Goal: Task Accomplishment & Management: Manage account settings

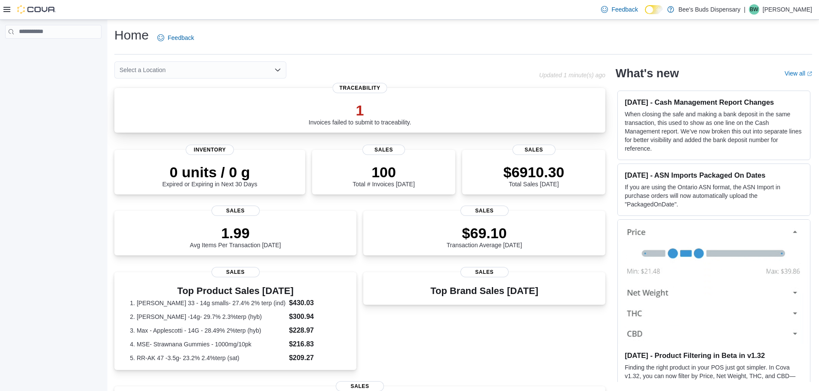
click at [365, 111] on p "1" at bounding box center [360, 110] width 103 height 17
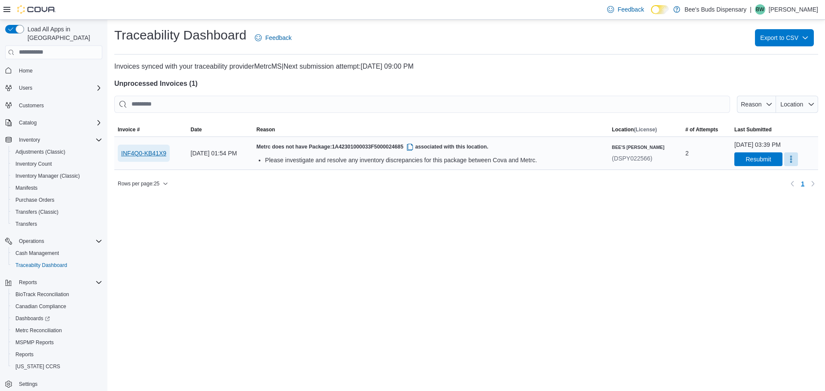
click at [160, 154] on span "INF4Q0-KB41X9" at bounding box center [143, 153] width 45 height 9
click at [416, 147] on span "1A42301000033F5000024685" at bounding box center [373, 147] width 83 height 6
click at [136, 156] on span "INF4Q0-KB41X9" at bounding box center [143, 153] width 45 height 9
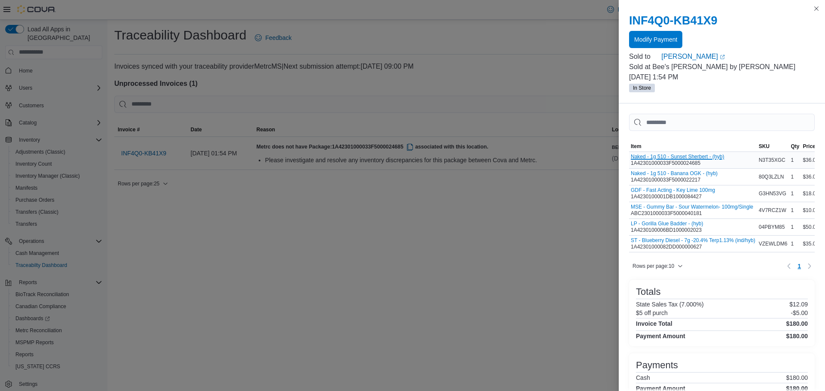
click at [701, 157] on button "Naked - 1g 510 - Sunset Sherbert - (hyb)" at bounding box center [677, 157] width 93 height 6
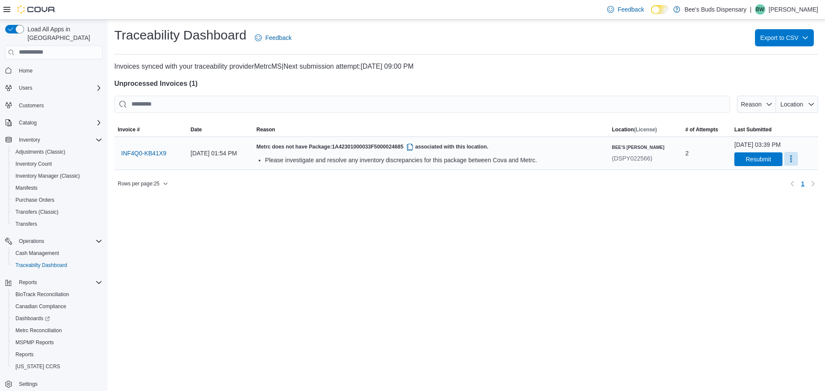
click at [784, 165] on button "More" at bounding box center [791, 159] width 14 height 14
click at [704, 223] on div "Traceability Dashboard Feedback Export to CSV Invoices synced with your traceab…" at bounding box center [466, 206] width 718 height 372
click at [415, 147] on button "button" at bounding box center [410, 147] width 10 height 10
click at [141, 156] on span "INF4Q0-KB41X9" at bounding box center [143, 153] width 45 height 9
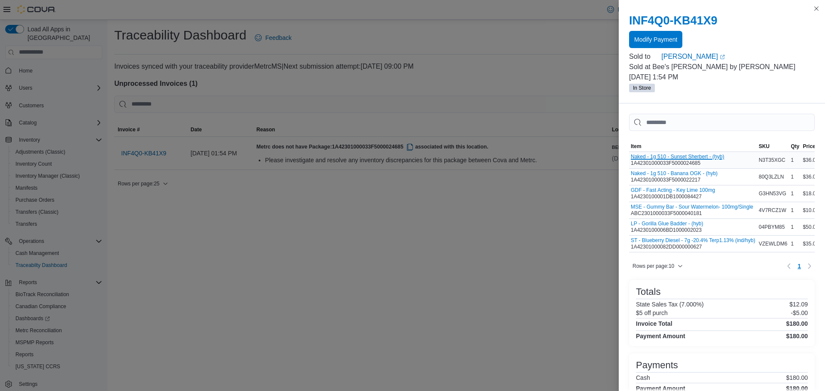
click at [705, 156] on button "Naked - 1g 510 - Sunset Sherbert - (hyb)" at bounding box center [677, 157] width 93 height 6
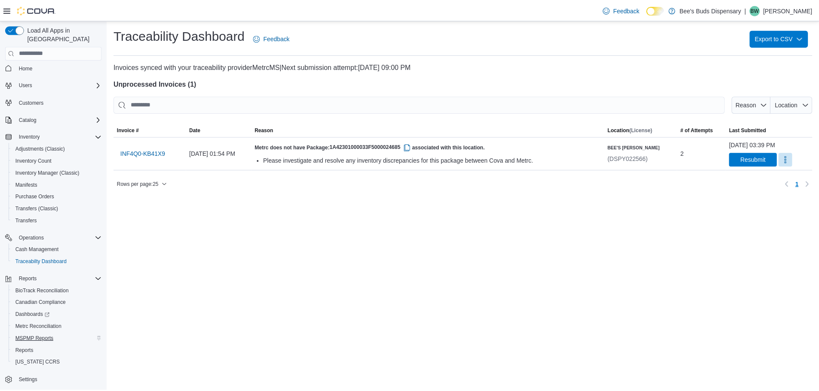
scroll to position [4, 0]
click at [30, 246] on span "Cash Management" at bounding box center [36, 249] width 43 height 7
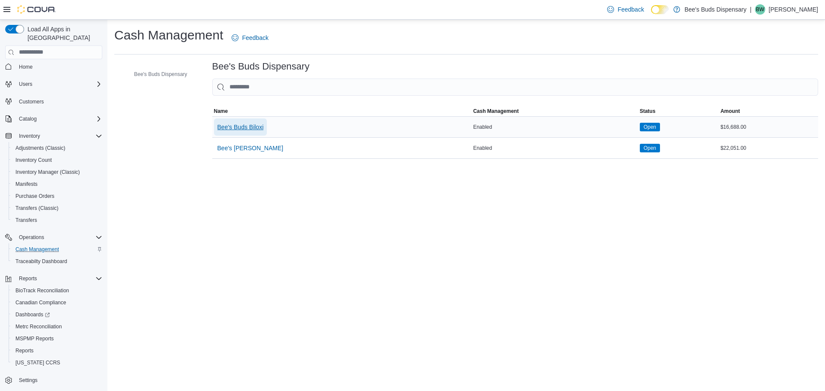
click at [241, 127] on span "Bee's Buds Biloxi" at bounding box center [240, 127] width 46 height 9
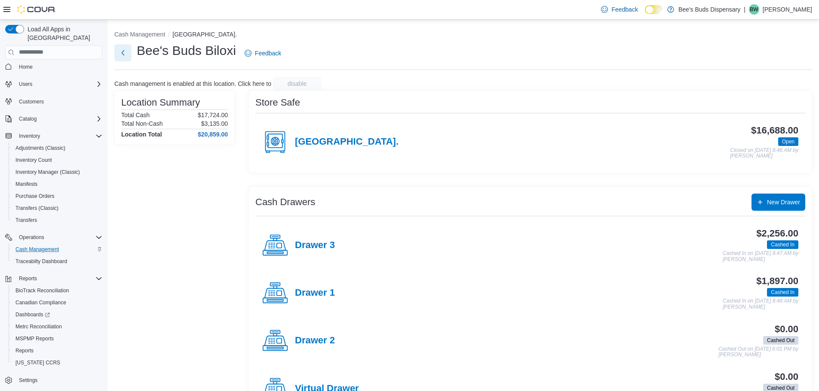
click at [126, 55] on button "Next" at bounding box center [122, 52] width 17 height 17
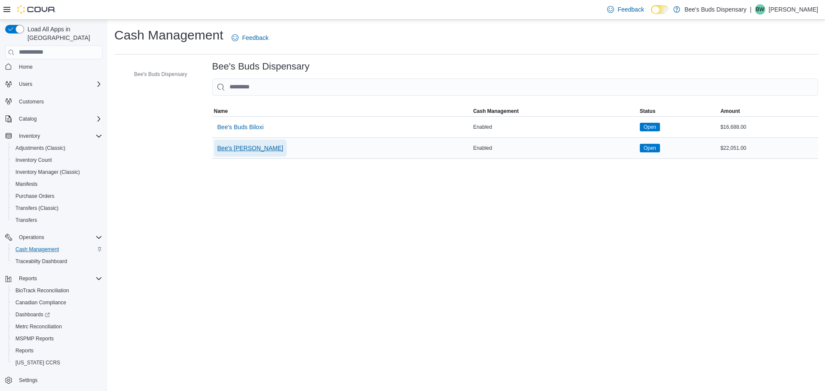
click at [265, 150] on span "Bee's Buds Wiggins" at bounding box center [250, 148] width 66 height 9
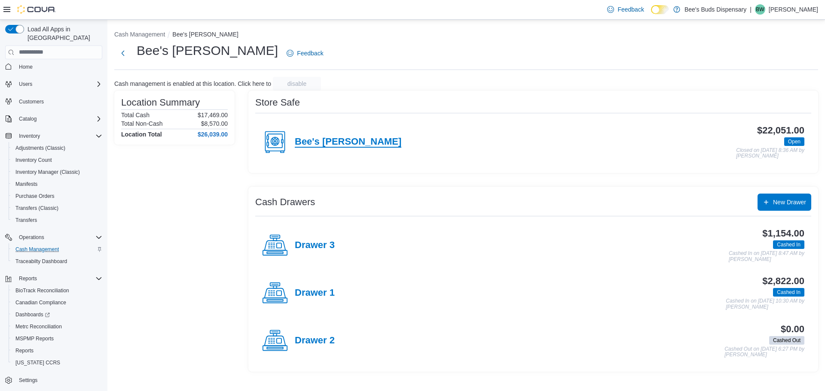
click at [316, 138] on h4 "Bee's Buds Wiggins" at bounding box center [348, 142] width 107 height 11
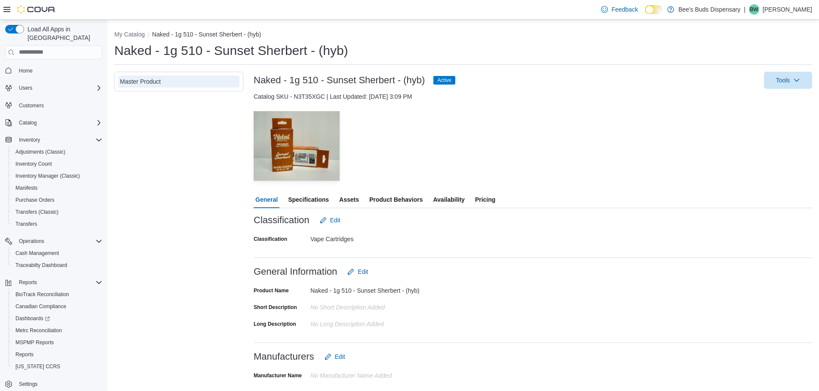
click at [319, 198] on span "Specifications" at bounding box center [308, 199] width 41 height 17
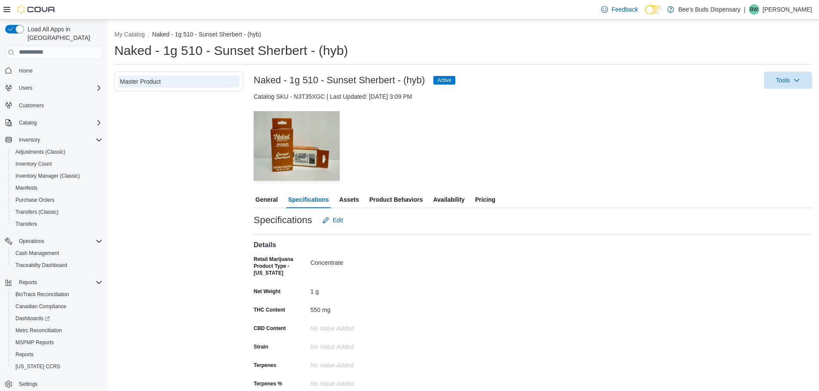
click at [345, 201] on span "Assets" at bounding box center [349, 199] width 20 height 17
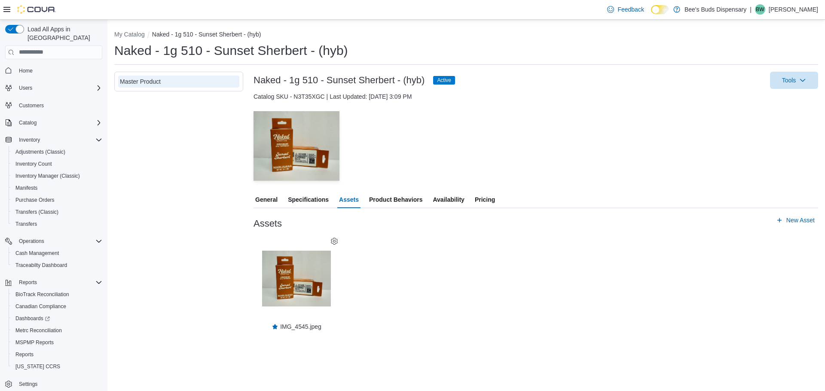
click at [377, 197] on span "Product Behaviors" at bounding box center [395, 199] width 53 height 17
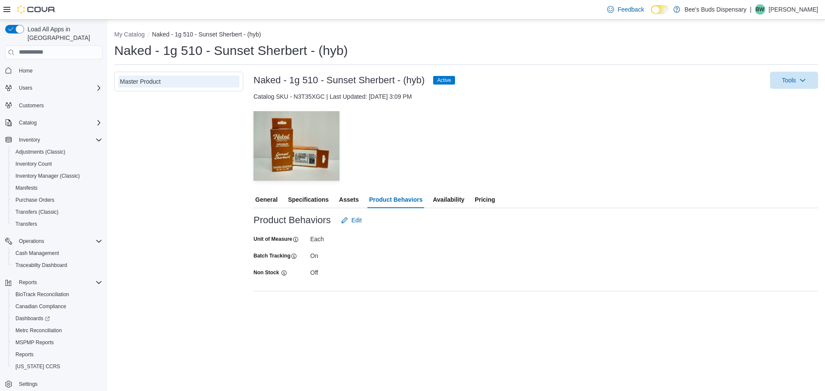
click at [452, 203] on span "Availability" at bounding box center [448, 199] width 31 height 17
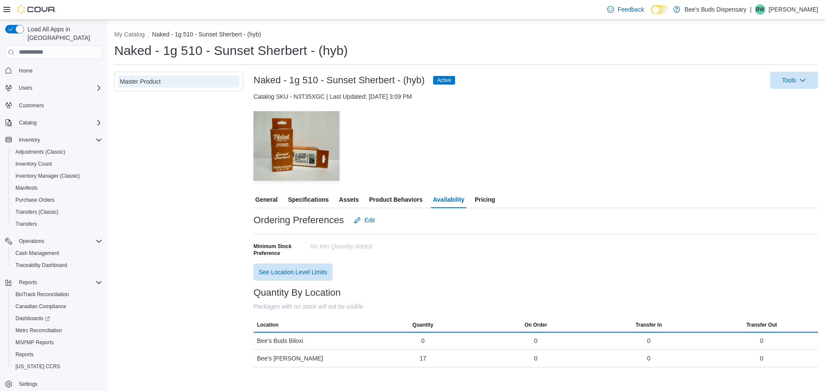
click at [490, 203] on span "Pricing" at bounding box center [485, 199] width 20 height 17
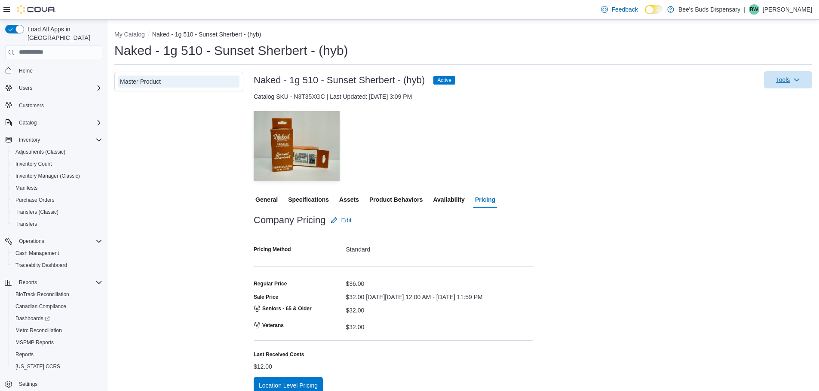
click at [774, 84] on button "Tools" at bounding box center [788, 79] width 48 height 17
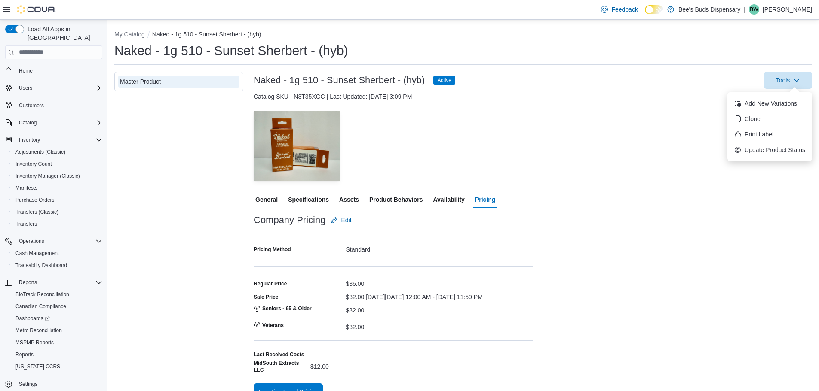
click at [614, 146] on div "— Click to open this image in fullscreen mode" at bounding box center [533, 146] width 558 height 70
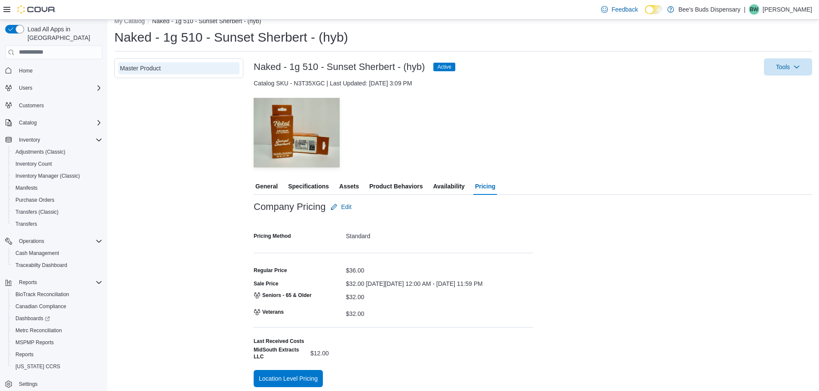
scroll to position [20, 0]
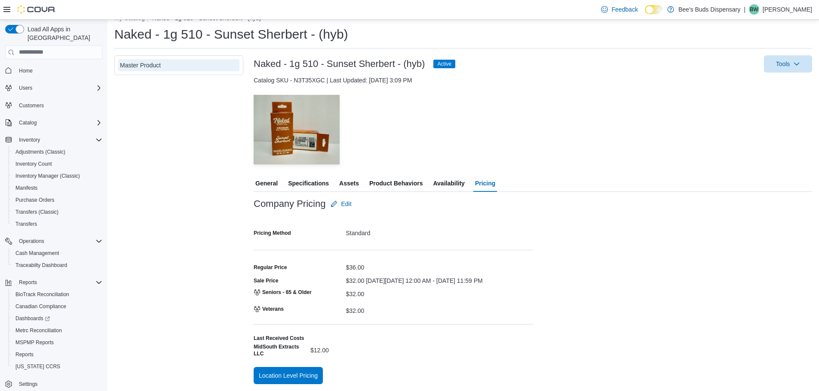
click at [276, 175] on span "General" at bounding box center [266, 183] width 22 height 17
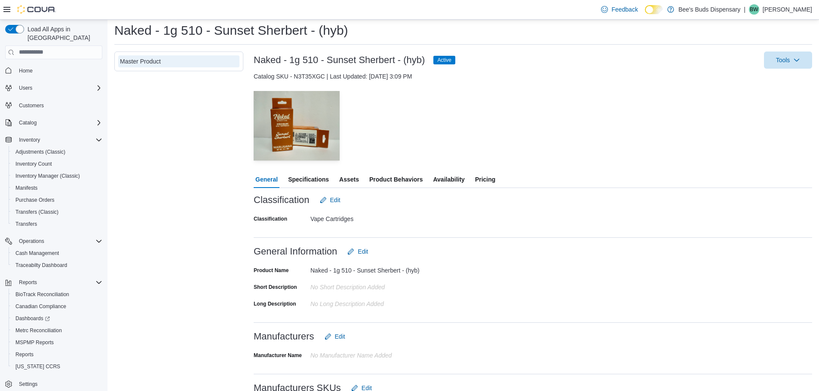
click at [436, 180] on span "Availability" at bounding box center [448, 179] width 31 height 17
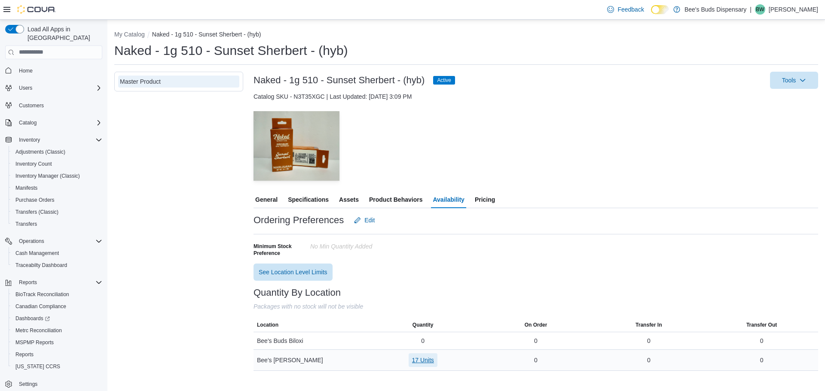
click at [428, 358] on span "17 Units" at bounding box center [423, 360] width 22 height 9
click at [438, 324] on span "1A42301000033F5000024685" at bounding box center [408, 324] width 81 height 9
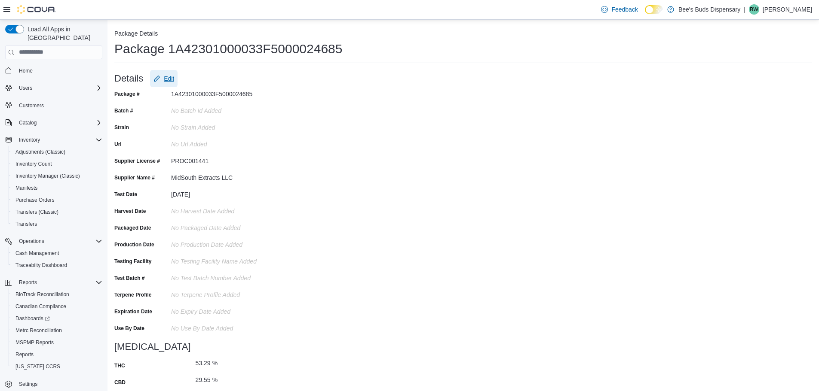
click at [164, 79] on span "Edit" at bounding box center [169, 78] width 10 height 9
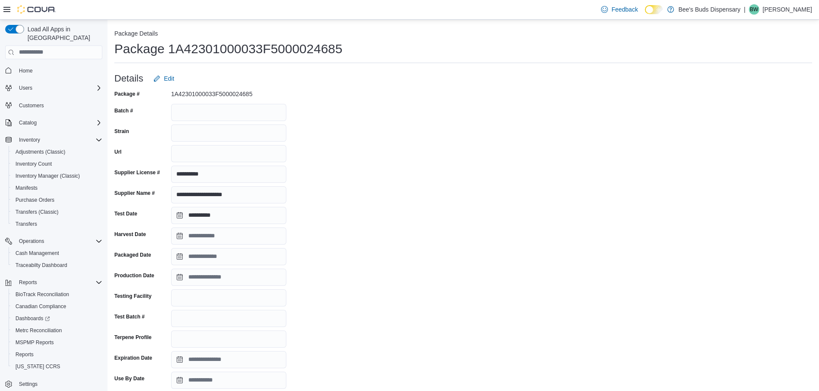
click at [229, 89] on div "1A42301000033F5000024685" at bounding box center [228, 92] width 115 height 10
click at [187, 80] on div "Details Edit" at bounding box center [462, 78] width 697 height 17
click at [190, 46] on h1 "Package 1A42301000033F5000024685" at bounding box center [228, 48] width 228 height 17
click at [222, 54] on h1 "Package 1A42301000033F5000024685" at bounding box center [228, 48] width 228 height 17
click at [248, 63] on hr at bounding box center [462, 63] width 697 height 0
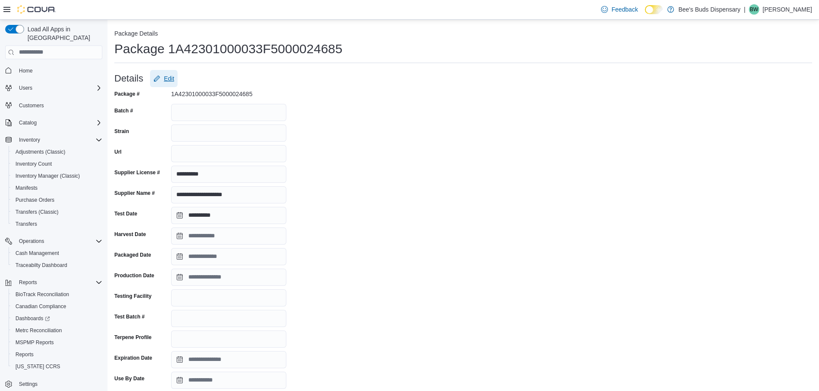
click at [162, 76] on span "Edit" at bounding box center [163, 78] width 21 height 17
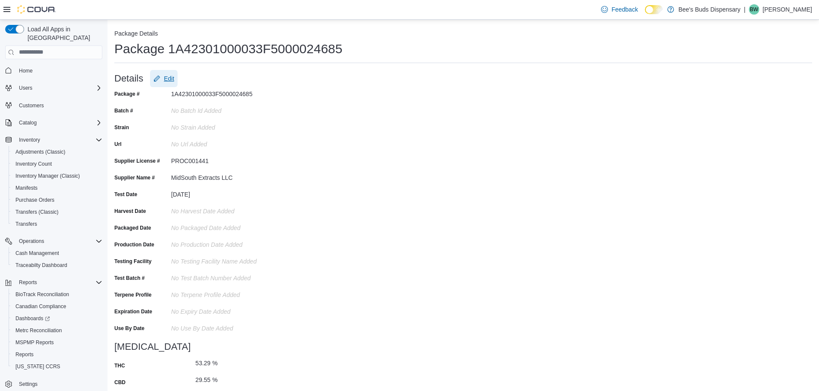
click at [162, 76] on span "Edit" at bounding box center [163, 78] width 21 height 17
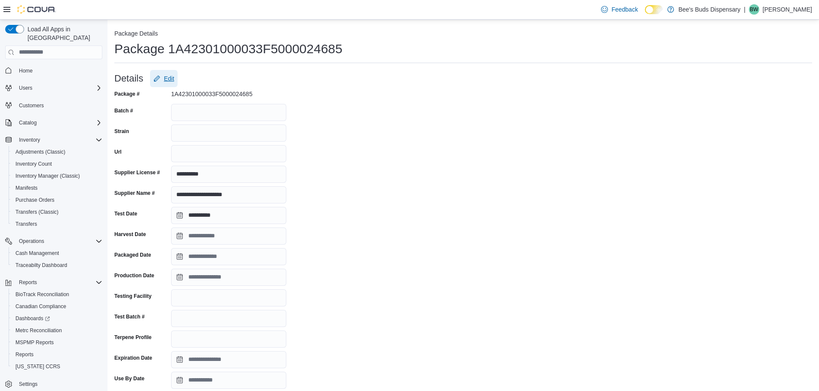
click at [162, 76] on span "Edit" at bounding box center [163, 78] width 21 height 17
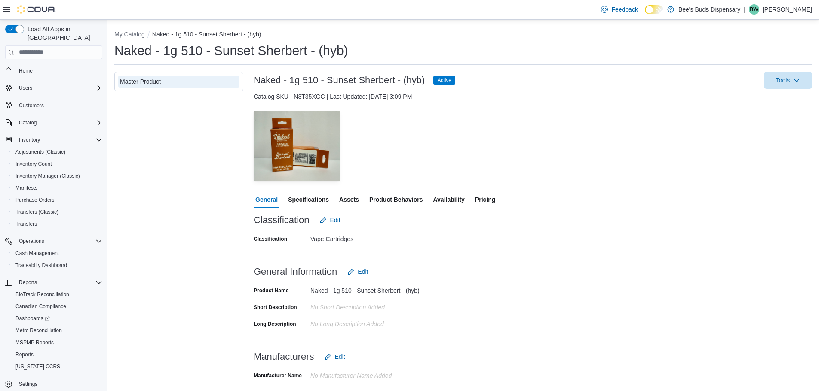
click at [318, 196] on span "Specifications" at bounding box center [308, 199] width 41 height 17
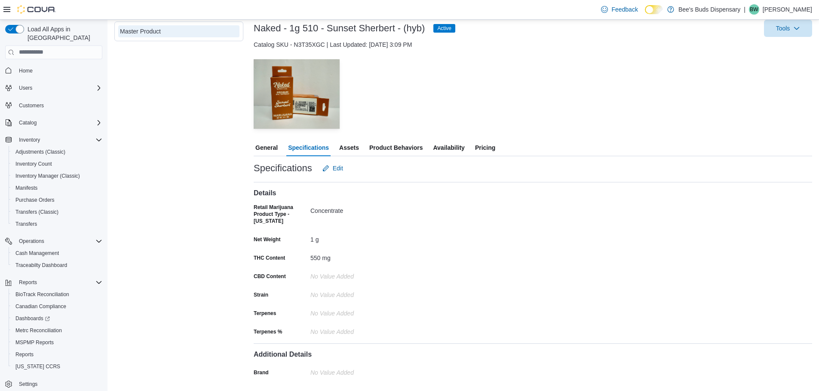
scroll to position [54, 0]
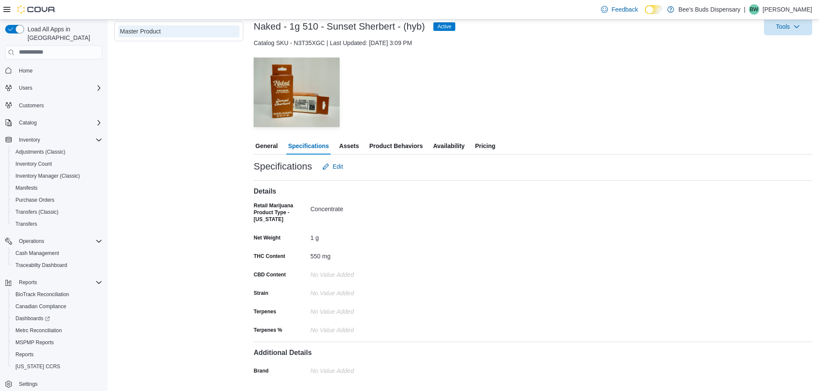
click at [346, 145] on span "Assets" at bounding box center [349, 146] width 20 height 17
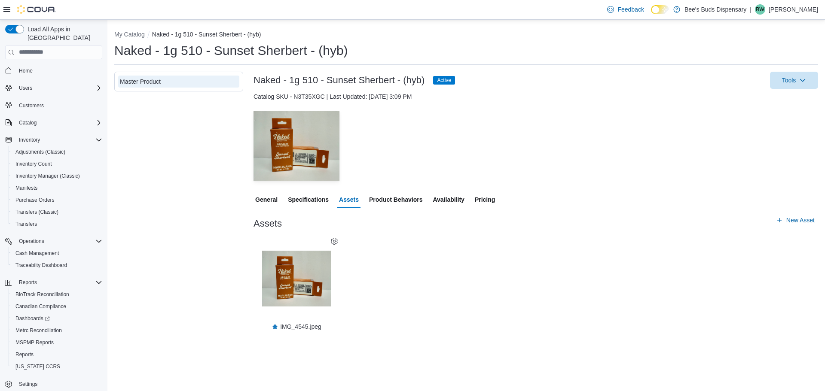
click at [400, 205] on span "Product Behaviors" at bounding box center [395, 199] width 53 height 17
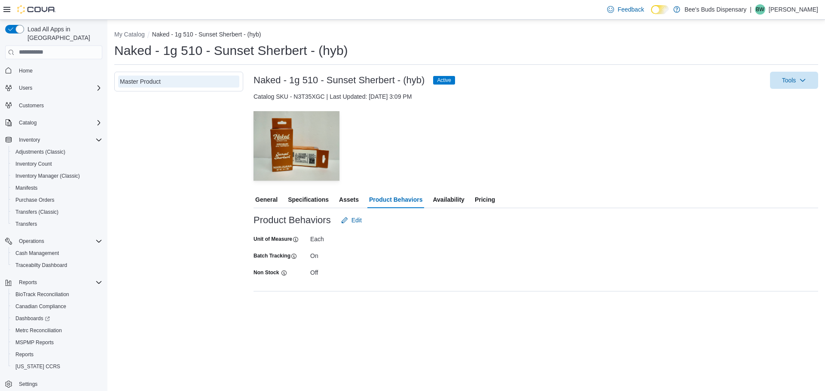
click at [461, 202] on span "Availability" at bounding box center [448, 199] width 31 height 17
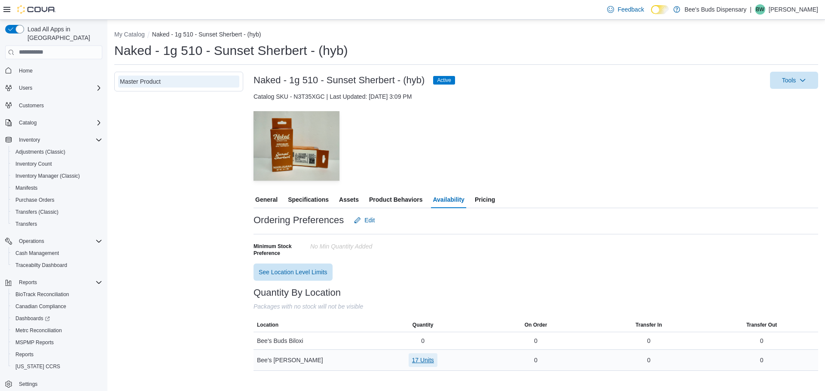
click at [430, 361] on span "17 Units" at bounding box center [423, 360] width 22 height 9
click at [446, 325] on span "1A42301000033F5000024685" at bounding box center [408, 324] width 81 height 9
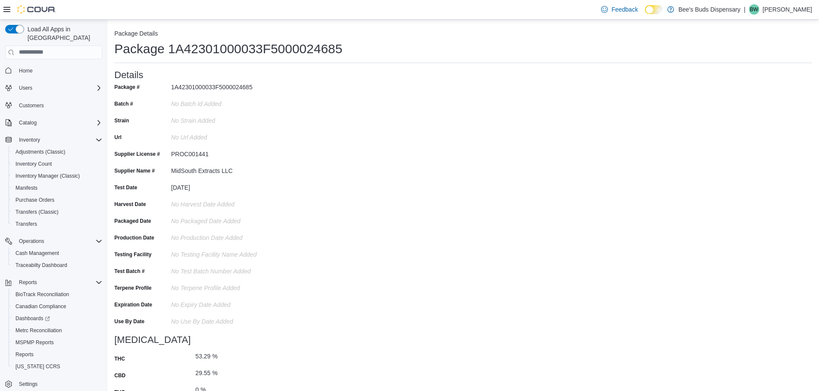
click at [771, 49] on div "Package 1A42301000033F5000024685" at bounding box center [462, 48] width 697 height 17
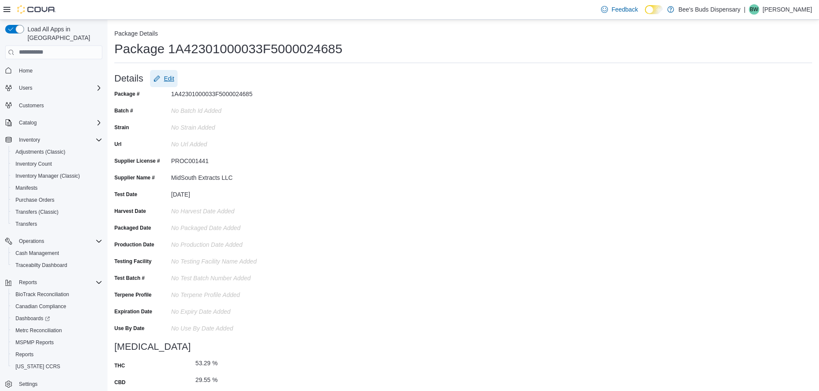
click at [159, 83] on span "Edit" at bounding box center [163, 78] width 21 height 17
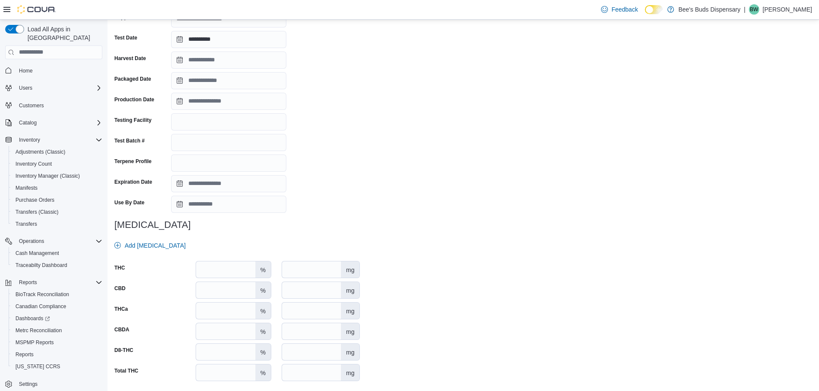
scroll to position [201, 0]
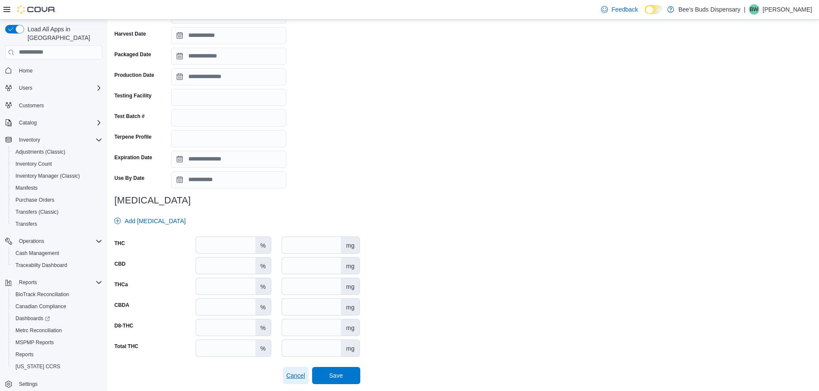
click at [287, 377] on button "Cancel" at bounding box center [296, 375] width 26 height 17
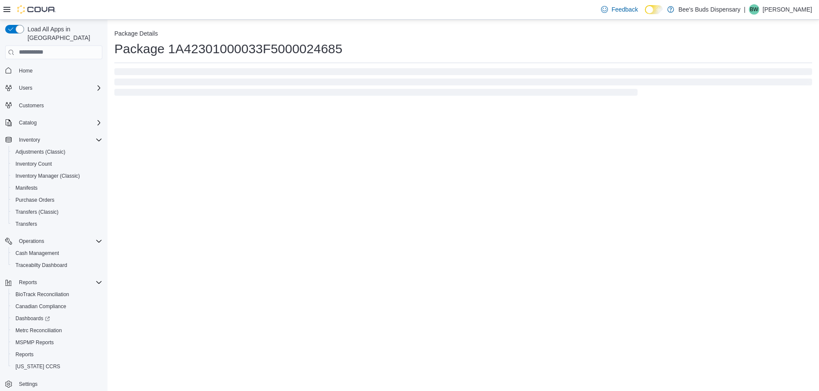
scroll to position [0, 0]
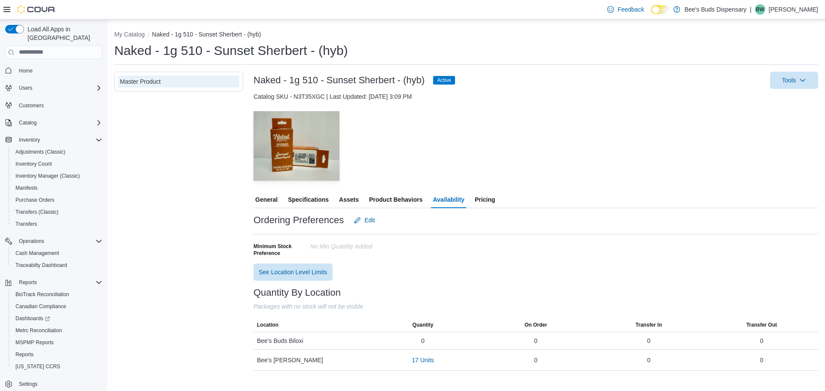
click at [788, 70] on div "My Catalog Naked - 1g 510 - Sunset Sherbert - (hyb) Naked - 1g 510 - Sunset She…" at bounding box center [466, 200] width 704 height 341
click at [786, 79] on span "Tools" at bounding box center [789, 80] width 14 height 9
click at [611, 196] on div "General Specifications Assets Product Behaviors Availability Pricing" at bounding box center [536, 199] width 565 height 17
click at [356, 198] on span "Assets" at bounding box center [349, 199] width 20 height 17
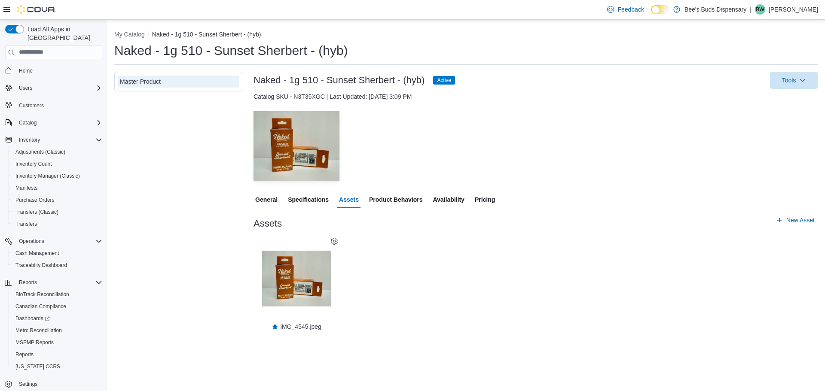
click at [307, 199] on span "Specifications" at bounding box center [308, 199] width 41 height 17
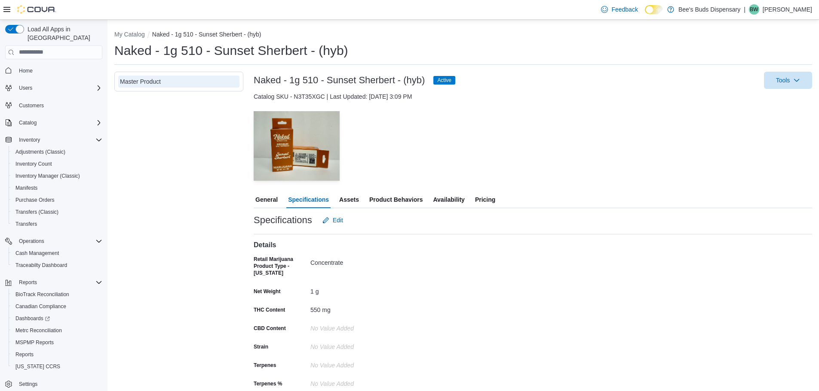
click at [450, 199] on span "Availability" at bounding box center [448, 199] width 31 height 17
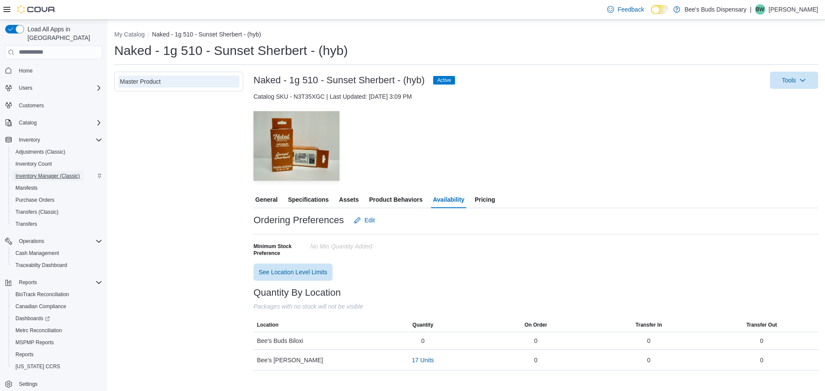
click at [34, 173] on span "Inventory Manager (Classic)" at bounding box center [47, 176] width 64 height 7
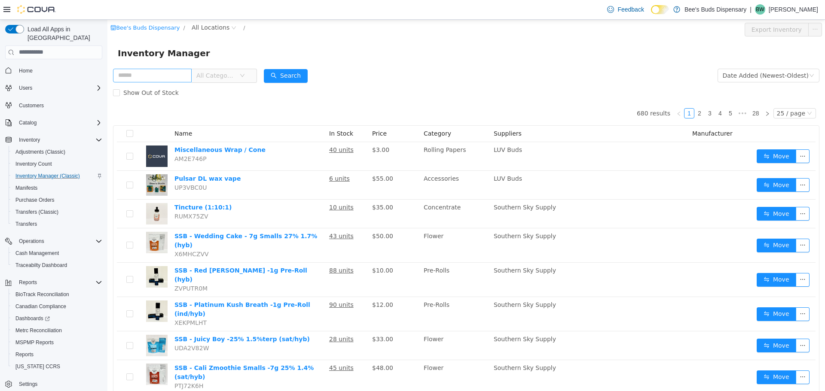
click at [154, 74] on input "text" at bounding box center [152, 75] width 79 height 14
type input "******"
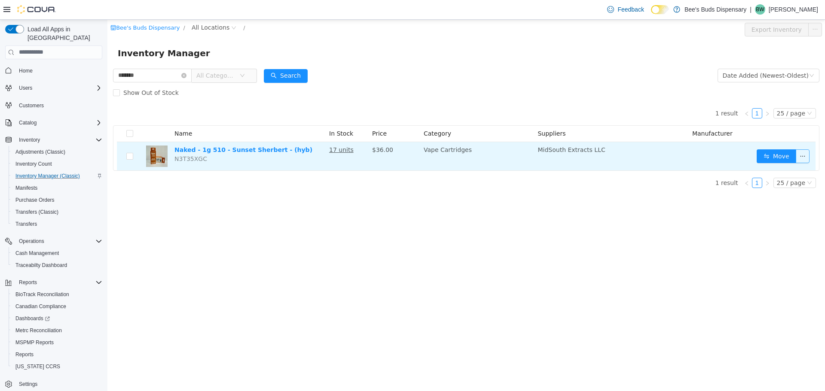
click at [803, 157] on button "button" at bounding box center [803, 156] width 14 height 14
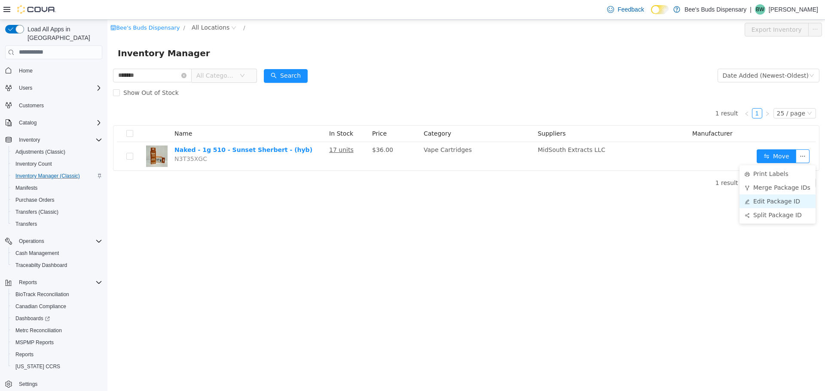
click at [789, 199] on li "Edit Package ID" at bounding box center [778, 201] width 76 height 14
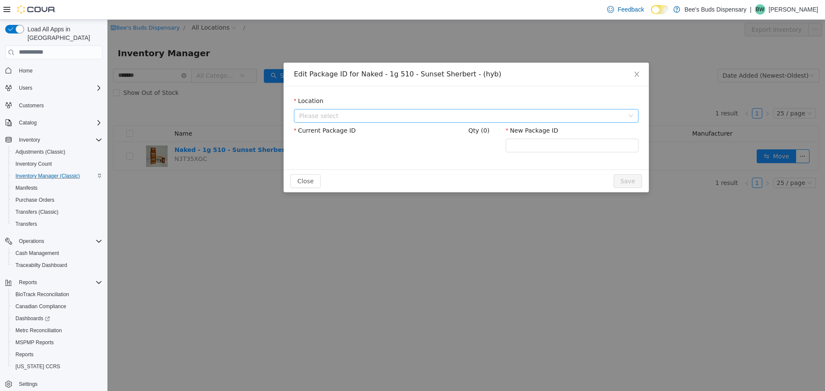
click at [498, 116] on span "Please select" at bounding box center [461, 115] width 325 height 9
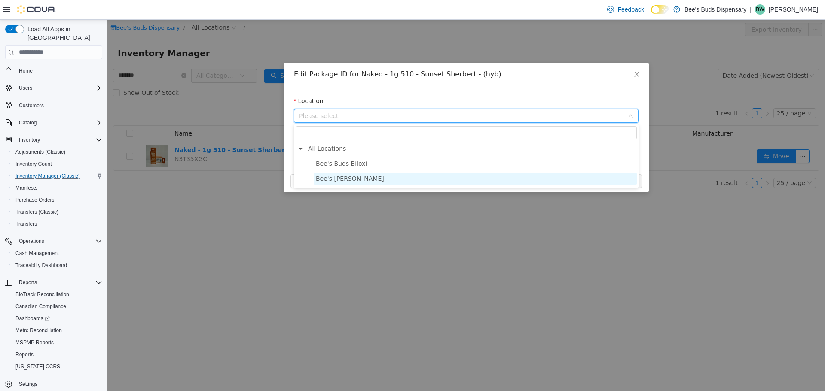
click at [392, 179] on span "Bee's Buds Wiggins" at bounding box center [475, 179] width 323 height 12
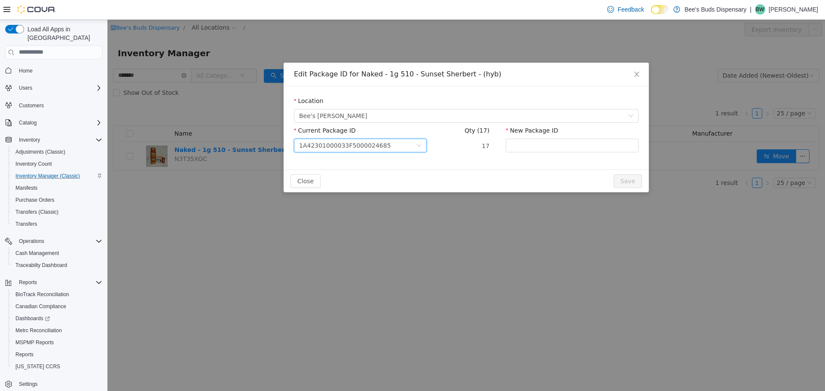
click at [387, 144] on div "1A42301000033F5000024685" at bounding box center [357, 145] width 117 height 13
click at [531, 145] on input "New Package ID" at bounding box center [572, 145] width 133 height 14
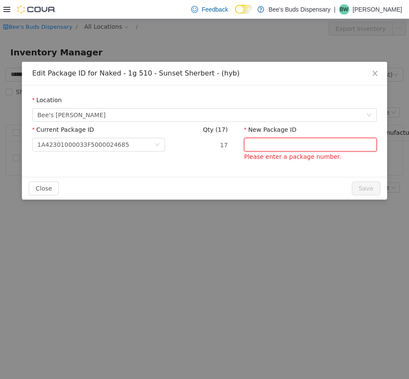
click at [286, 149] on input "New Package ID" at bounding box center [310, 145] width 133 height 14
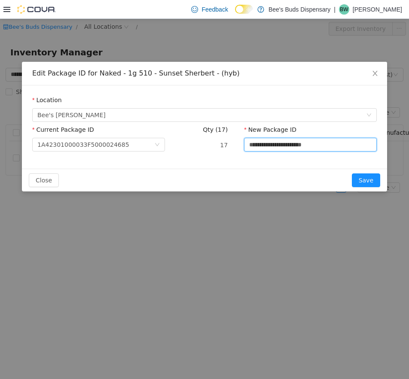
click at [306, 150] on input "**********" at bounding box center [310, 145] width 133 height 14
type input "**********"
click at [367, 175] on button "Save" at bounding box center [366, 181] width 28 height 14
click at [347, 140] on input "**********" at bounding box center [310, 145] width 133 height 14
click at [251, 145] on input "**********" at bounding box center [310, 145] width 133 height 14
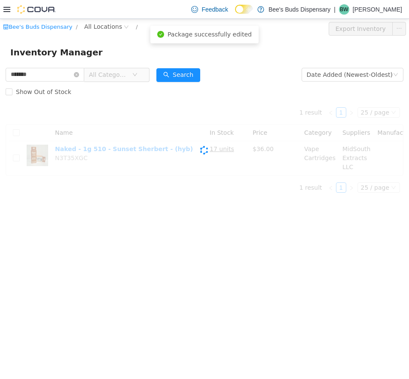
click at [373, 177] on div "Cova-Icon" at bounding box center [205, 150] width 398 height 99
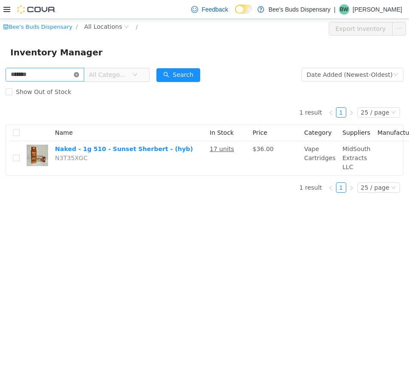
click at [79, 75] on icon "icon: close-circle" at bounding box center [76, 74] width 5 height 5
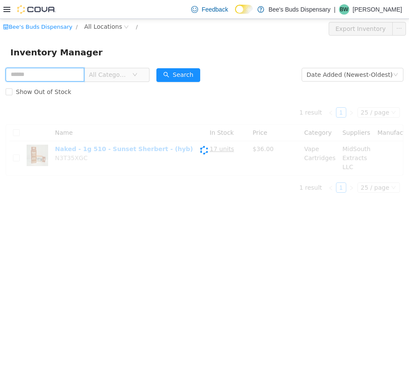
click at [64, 76] on input "text" at bounding box center [45, 75] width 79 height 14
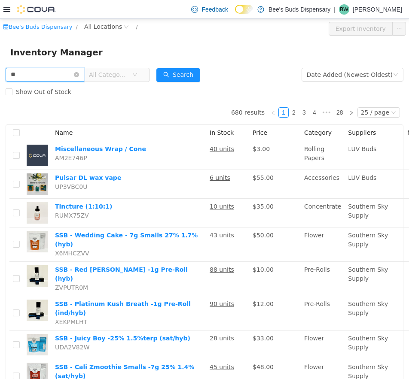
type input "*"
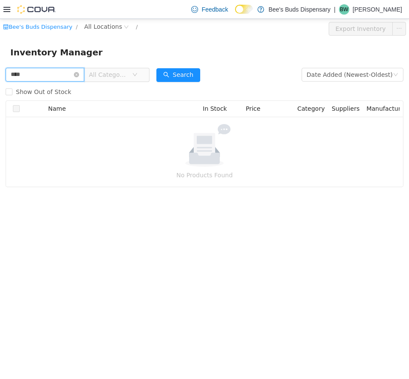
click at [54, 76] on input "****" at bounding box center [45, 75] width 79 height 14
type input "******"
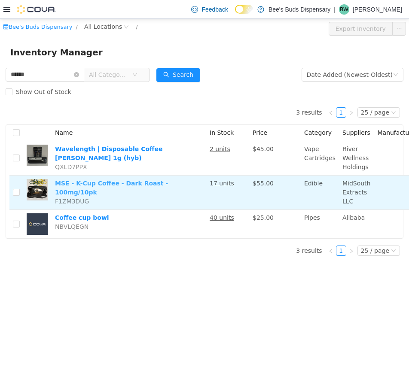
click at [134, 183] on link "MSE - K-Cup Coffee - Dark Roast - 100mg/10pk" at bounding box center [111, 188] width 113 height 16
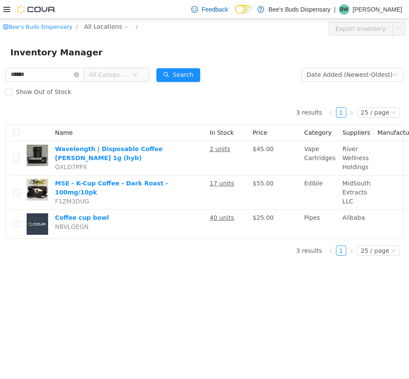
click at [318, 316] on div "Bee's Buds Dispensary / All Locations / Export Inventory Inventory Manager ****…" at bounding box center [204, 199] width 409 height 361
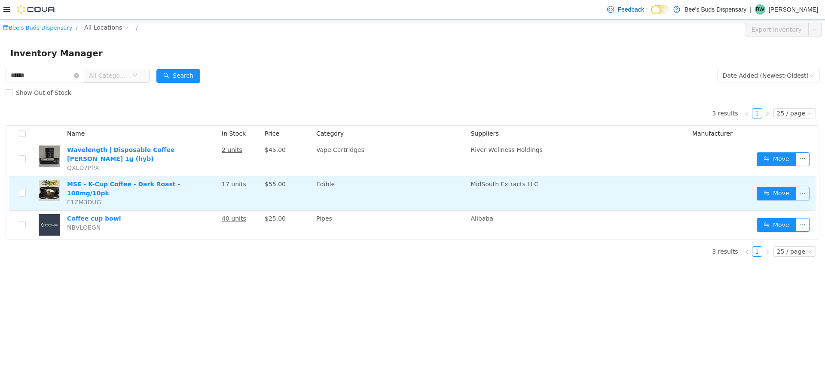
click at [803, 190] on button "button" at bounding box center [803, 193] width 14 height 14
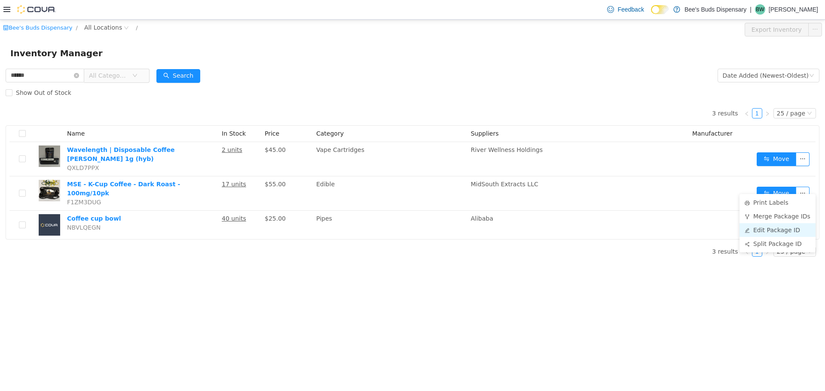
click at [778, 230] on li "Edit Package ID" at bounding box center [778, 230] width 76 height 14
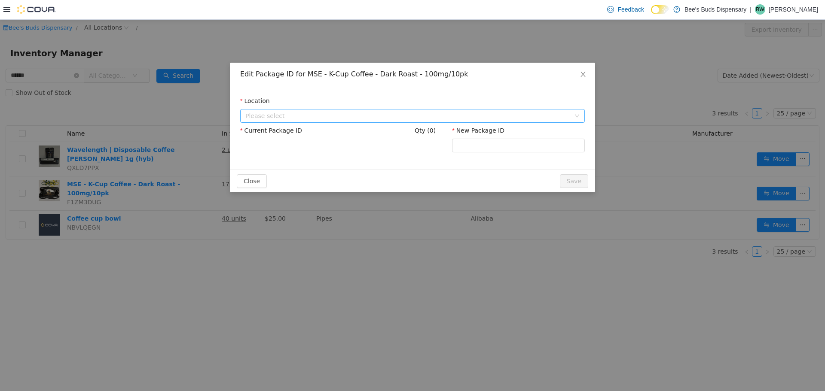
click at [458, 116] on span "Please select" at bounding box center [407, 115] width 325 height 9
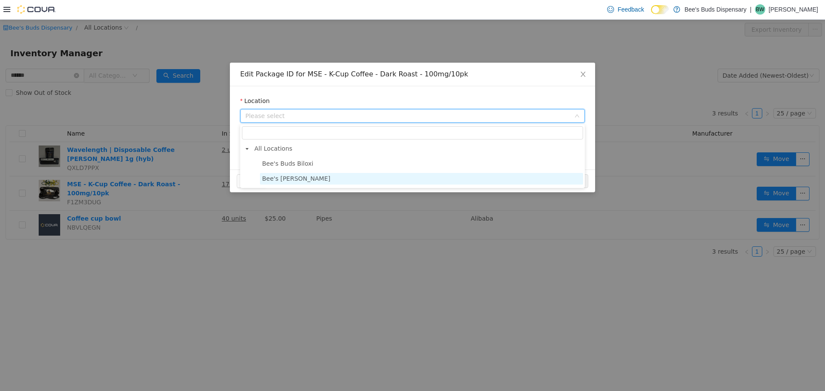
click at [320, 178] on span "Bee's Buds Wiggins" at bounding box center [421, 179] width 323 height 12
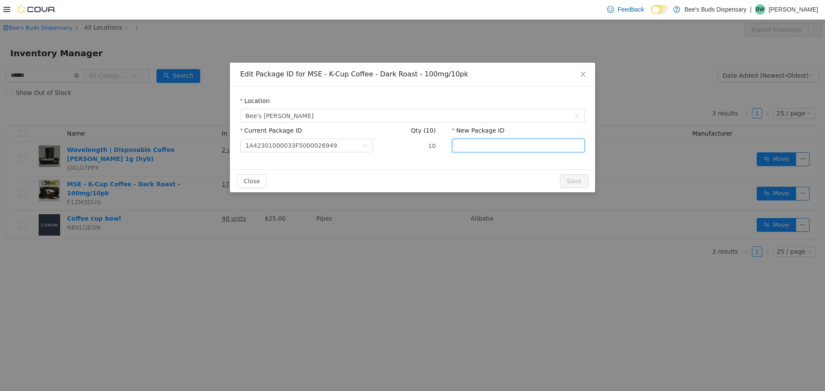
click at [506, 141] on input "New Package ID" at bounding box center [518, 145] width 133 height 14
click at [545, 144] on input "**********" at bounding box center [518, 145] width 133 height 14
type input "**********"
click at [569, 178] on button "Save" at bounding box center [574, 181] width 28 height 14
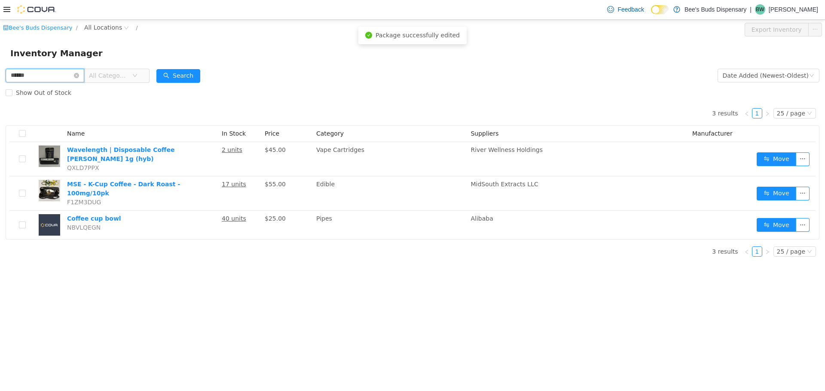
click at [78, 76] on input "******" at bounding box center [45, 75] width 79 height 14
click at [84, 73] on input "******" at bounding box center [45, 75] width 79 height 14
click at [79, 74] on icon "icon: close-circle" at bounding box center [76, 75] width 5 height 5
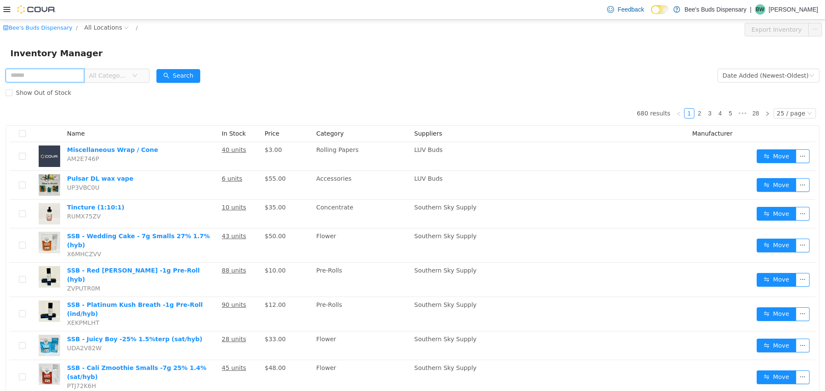
click at [84, 74] on input "text" at bounding box center [45, 75] width 79 height 14
type input "********"
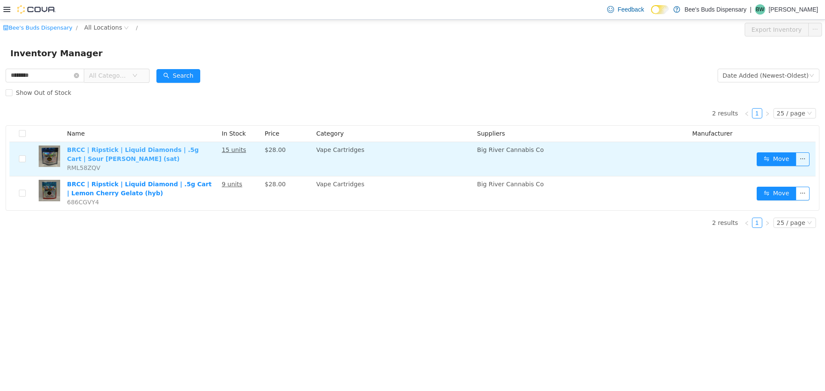
click at [194, 148] on link "BRCC | Ripstick | Liquid Diamonds | .5g Cart | Sour Tangie (sat)" at bounding box center [133, 154] width 132 height 16
click at [803, 155] on button "button" at bounding box center [803, 159] width 14 height 14
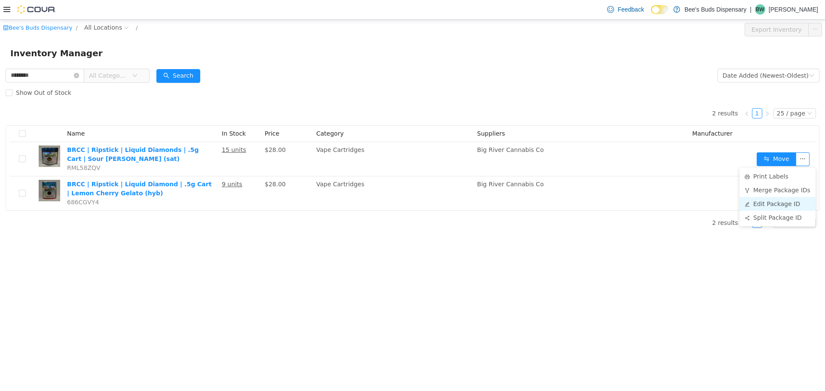
click at [770, 202] on li "Edit Package ID" at bounding box center [778, 204] width 76 height 14
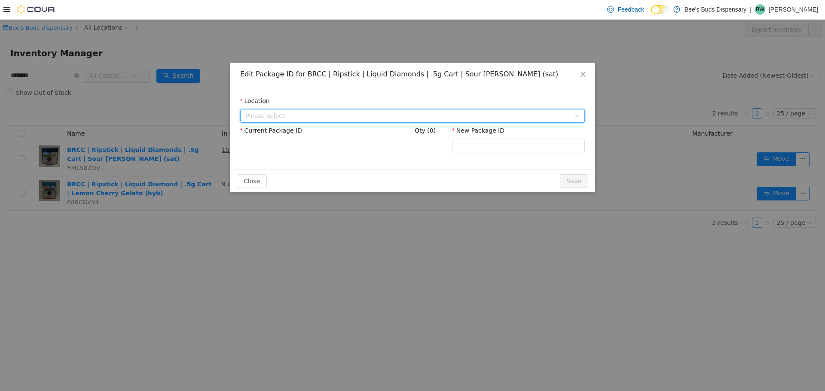
click at [503, 113] on span "Please select" at bounding box center [407, 115] width 325 height 9
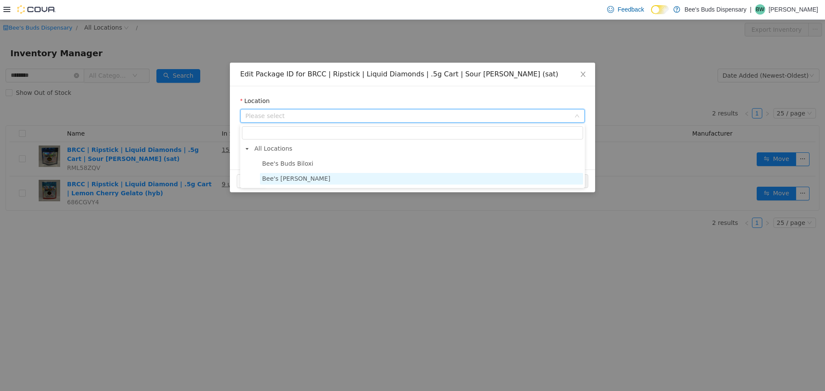
click at [292, 180] on span "Bee's Buds Wiggins" at bounding box center [296, 178] width 68 height 7
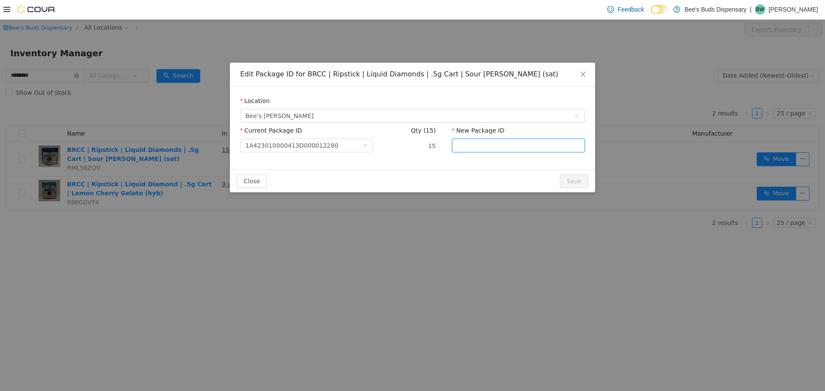
click at [486, 148] on input "New Package ID" at bounding box center [518, 145] width 133 height 14
click at [547, 143] on input "**********" at bounding box center [518, 145] width 133 height 14
type input "**********"
click at [575, 185] on button "Save" at bounding box center [574, 181] width 28 height 14
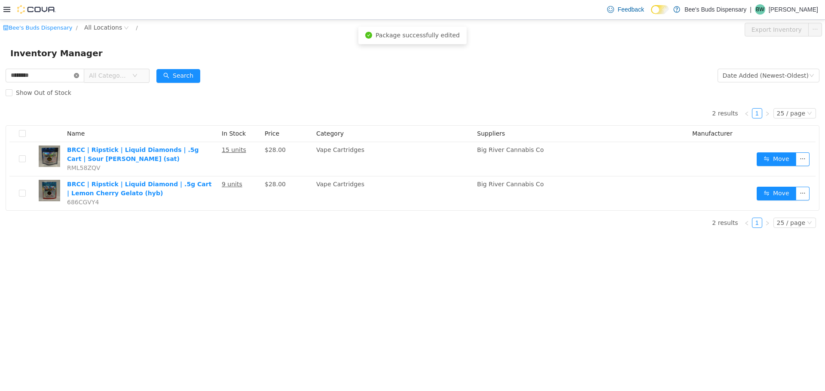
click at [79, 73] on icon "icon: close-circle" at bounding box center [76, 75] width 5 height 5
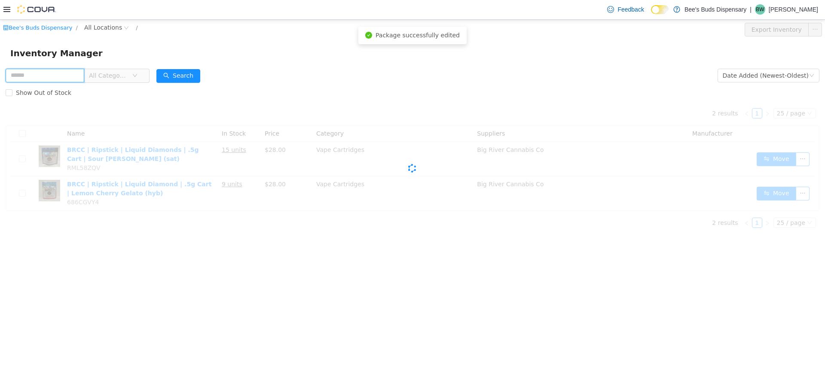
click at [69, 75] on input "text" at bounding box center [45, 75] width 79 height 14
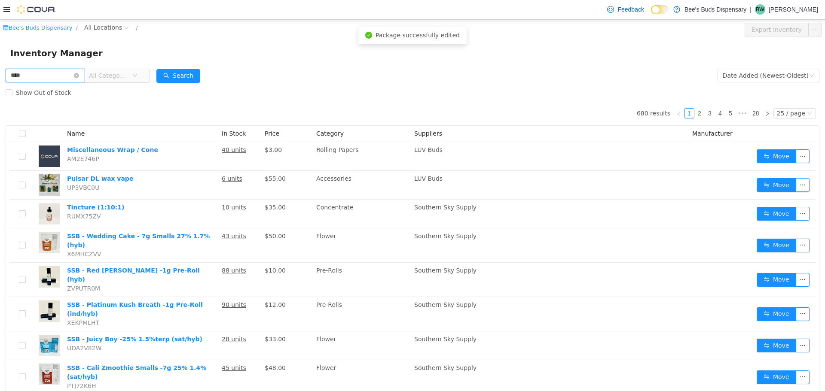
type input "****"
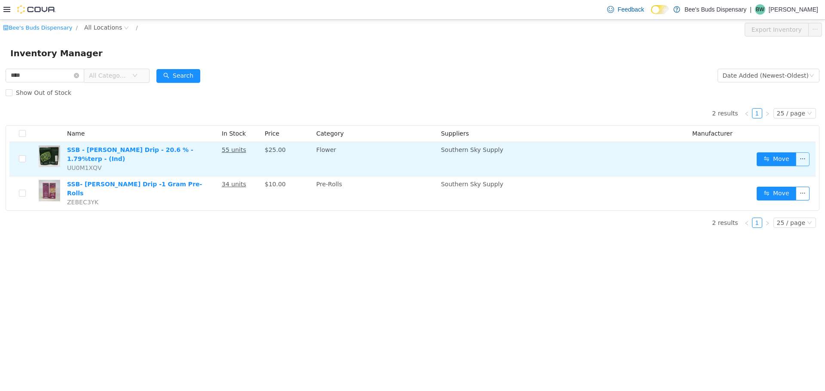
click at [807, 157] on button "button" at bounding box center [803, 159] width 14 height 14
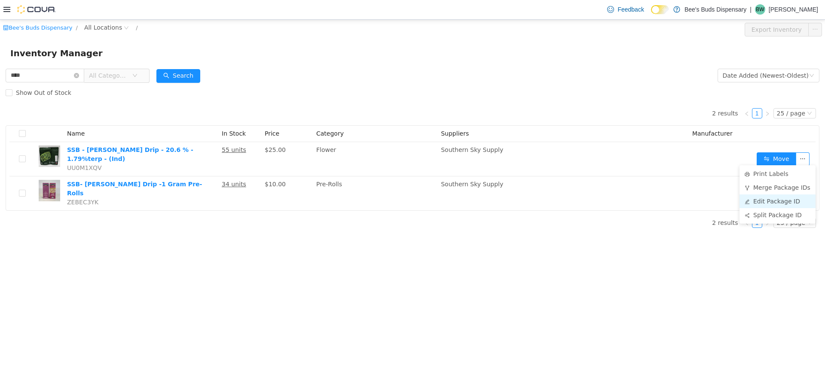
click at [782, 198] on li "Edit Package ID" at bounding box center [778, 201] width 76 height 14
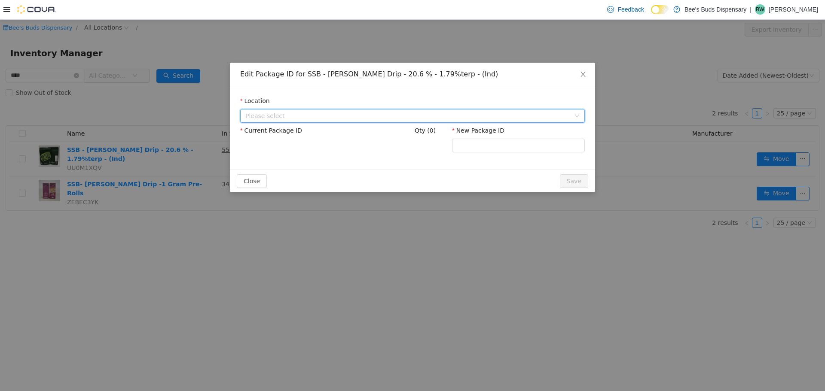
click at [438, 120] on span "Please select" at bounding box center [409, 115] width 329 height 13
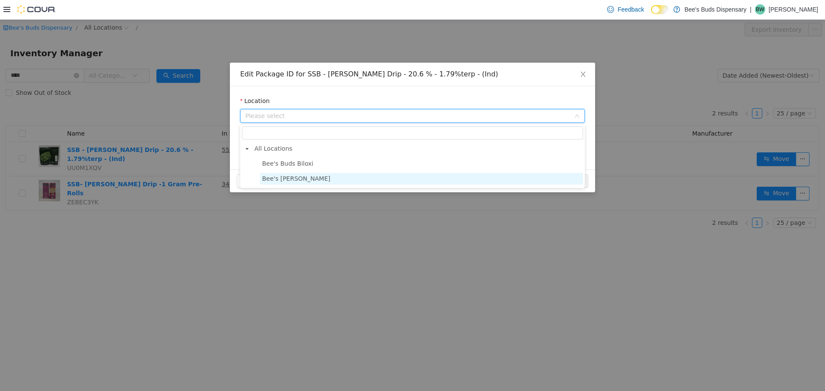
click at [333, 177] on span "Bee's Buds Wiggins" at bounding box center [421, 179] width 323 height 12
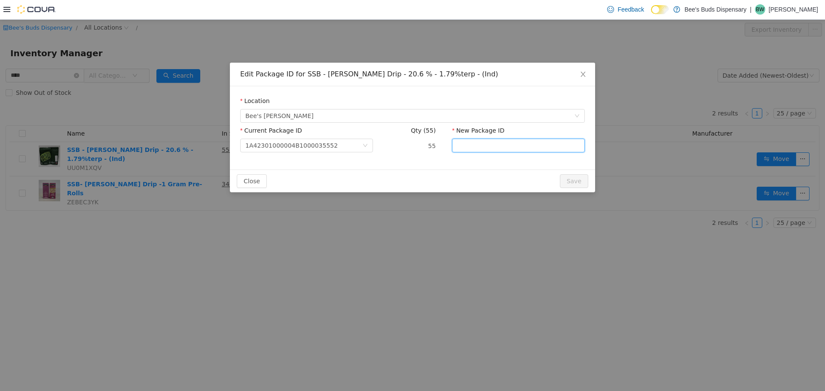
click at [475, 144] on input "New Package ID" at bounding box center [518, 145] width 133 height 14
type input "**********"
click at [579, 182] on button "Save" at bounding box center [574, 181] width 28 height 14
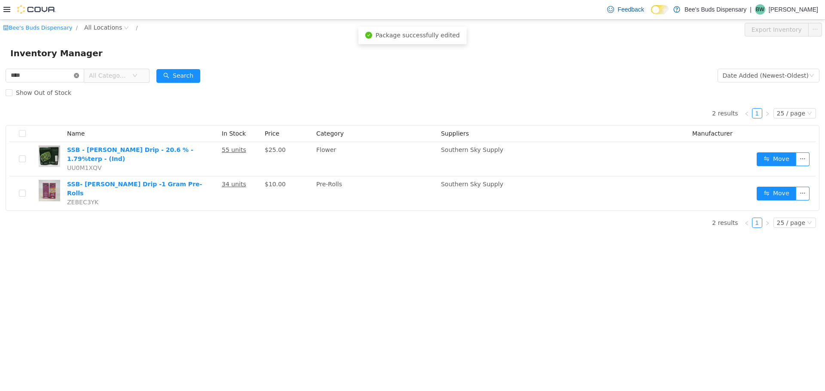
click at [79, 75] on icon "icon: close-circle" at bounding box center [76, 75] width 5 height 5
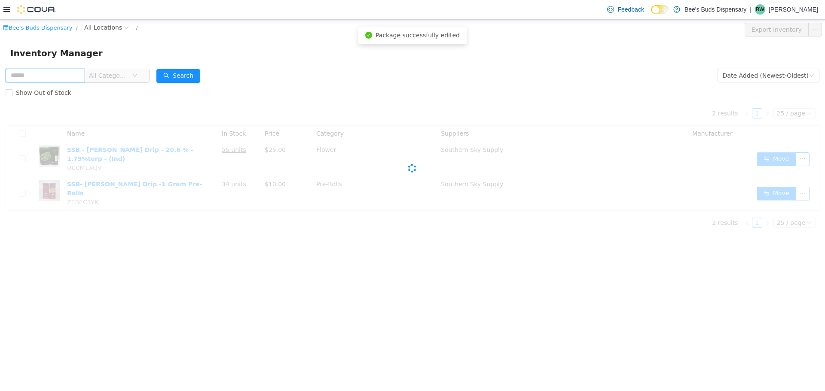
click at [59, 72] on input "text" at bounding box center [45, 75] width 79 height 14
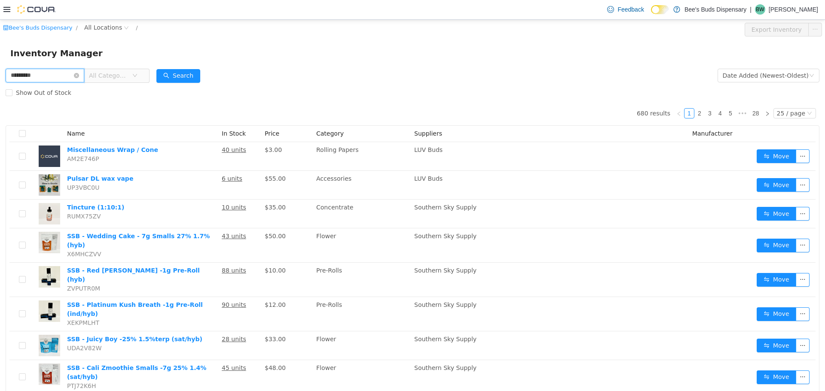
type input "*********"
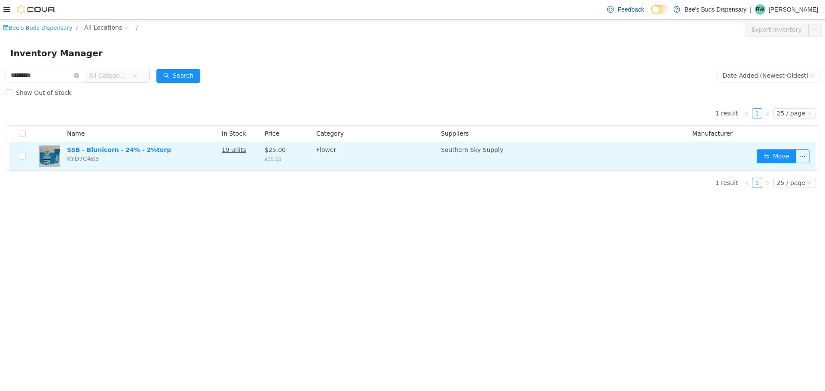
click at [801, 157] on button "button" at bounding box center [803, 156] width 14 height 14
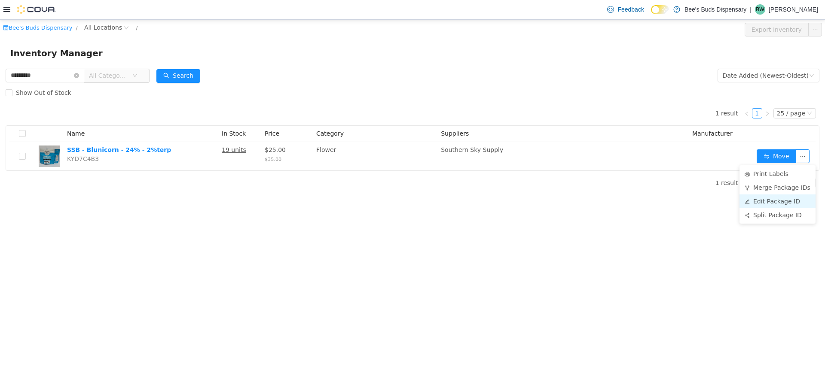
click at [778, 199] on li "Edit Package ID" at bounding box center [778, 201] width 76 height 14
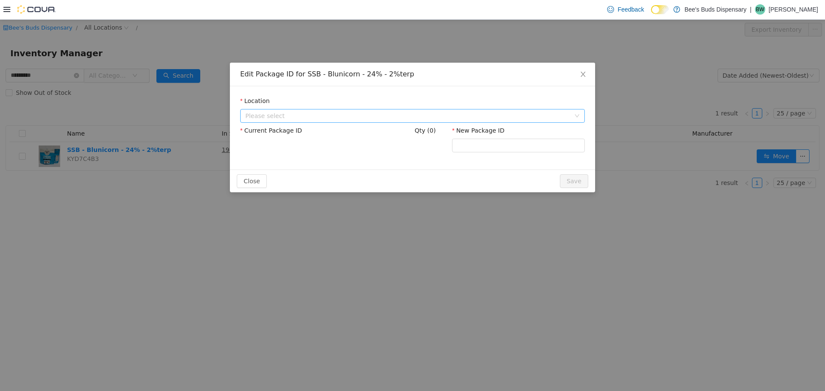
click at [317, 119] on span "Please select" at bounding box center [407, 115] width 325 height 9
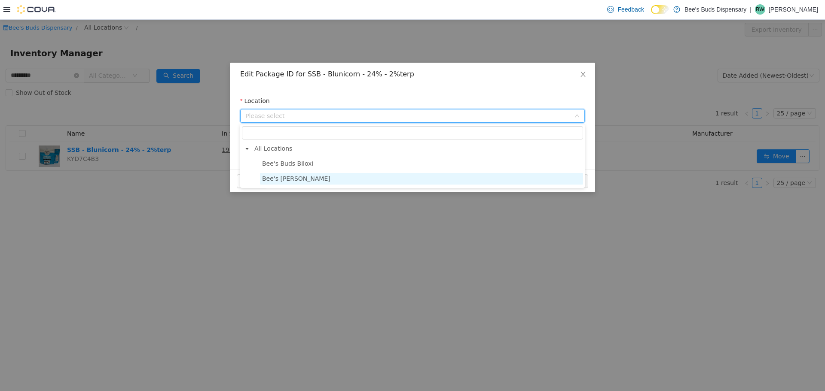
click at [314, 174] on span "Bee's Buds Wiggins" at bounding box center [421, 179] width 323 height 12
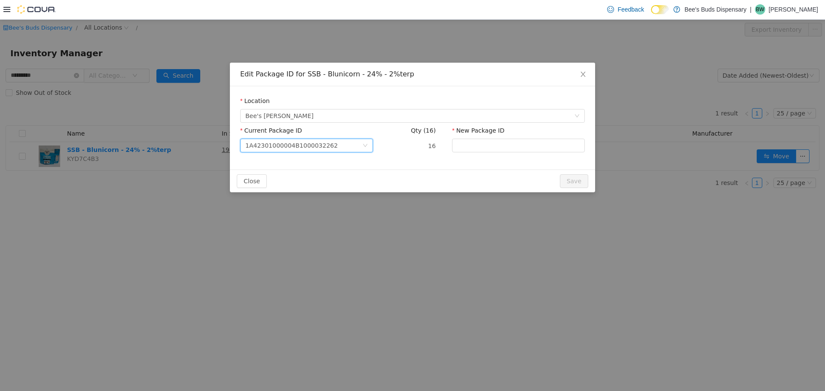
click at [335, 145] on div "1A42301000004B1000032262" at bounding box center [303, 145] width 117 height 13
click at [336, 145] on input "Current Package ID" at bounding box center [303, 146] width 117 height 13
click at [524, 147] on input "New Package ID" at bounding box center [518, 145] width 133 height 14
type input "**********"
click at [570, 182] on button "Save" at bounding box center [574, 181] width 28 height 14
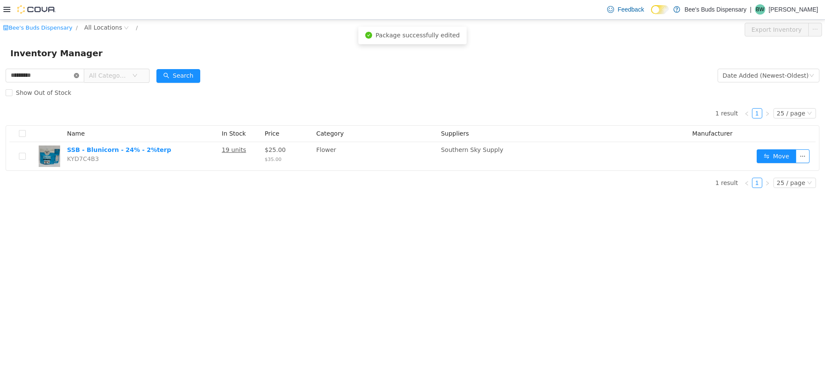
click at [79, 75] on icon "icon: close-circle" at bounding box center [76, 75] width 5 height 5
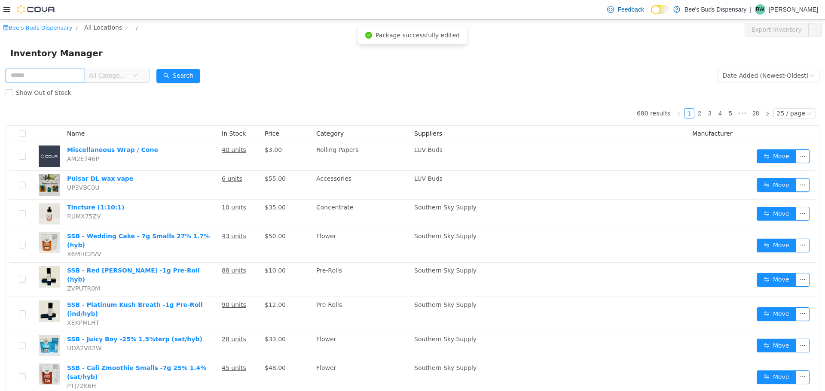
click at [60, 73] on input "text" at bounding box center [45, 75] width 79 height 14
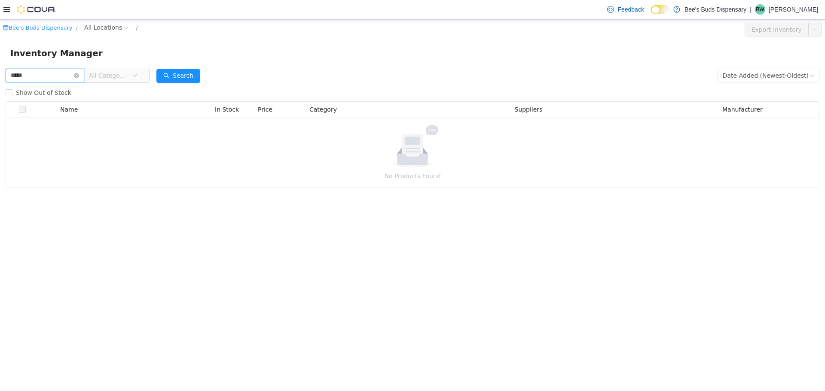
click at [68, 74] on input "*****" at bounding box center [45, 75] width 79 height 14
type input "*"
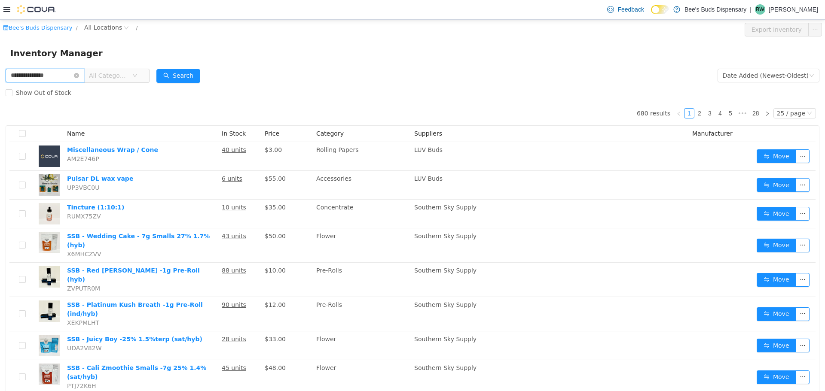
type input "**********"
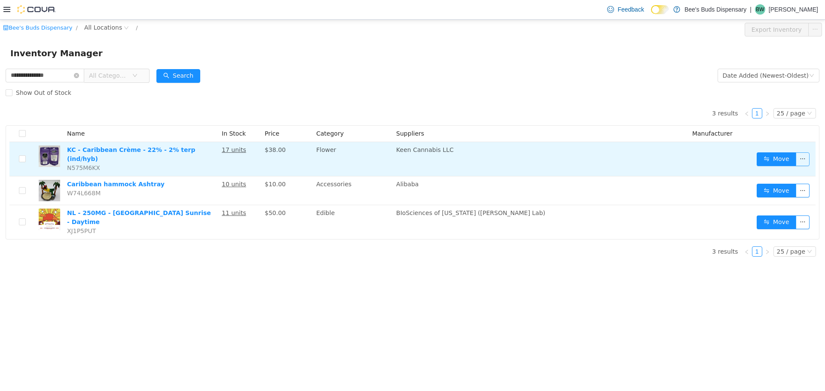
click at [808, 156] on button "button" at bounding box center [803, 159] width 14 height 14
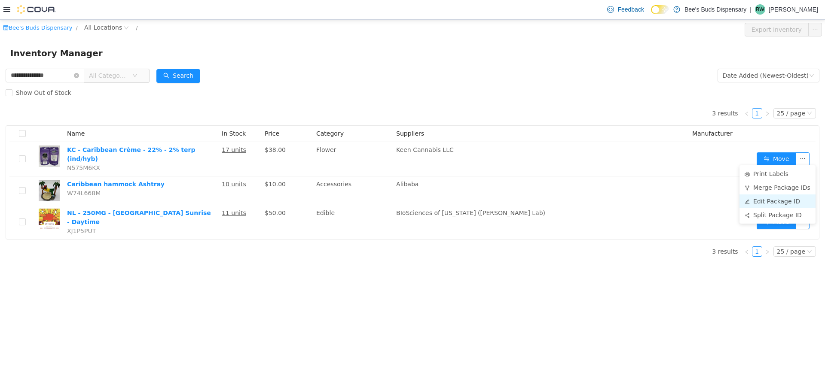
click at [779, 203] on li "Edit Package ID" at bounding box center [778, 201] width 76 height 14
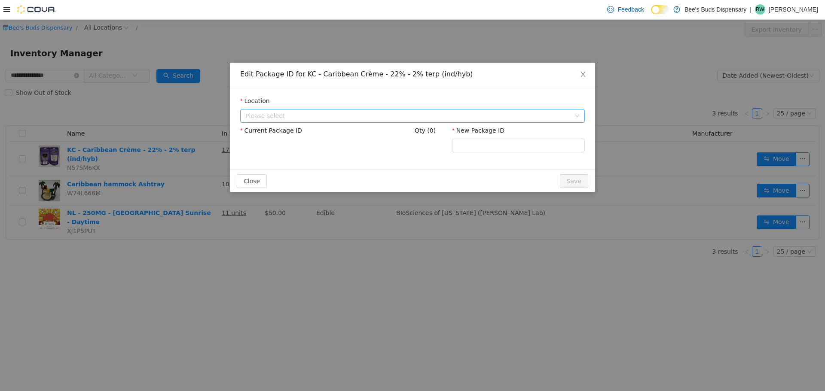
click at [428, 119] on span "Please select" at bounding box center [407, 115] width 325 height 9
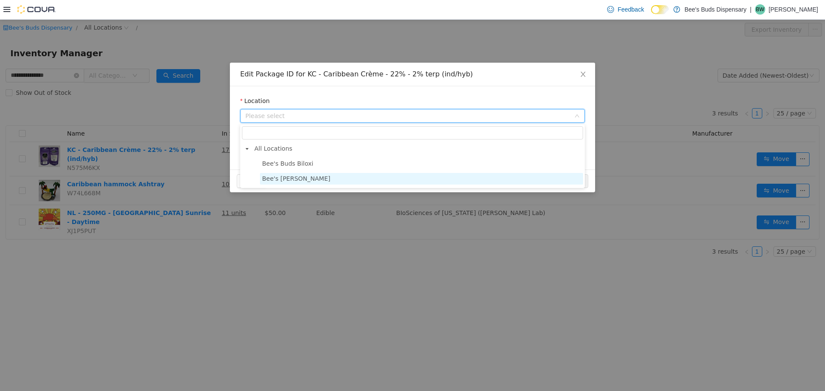
click at [320, 180] on span "Bee's Buds Wiggins" at bounding box center [421, 179] width 323 height 12
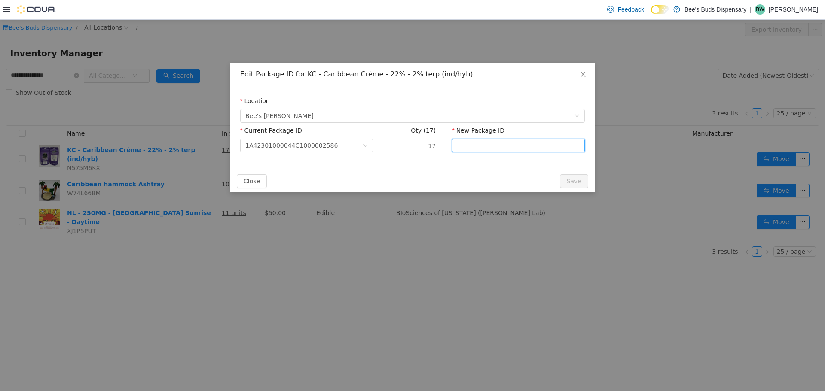
click at [470, 146] on input "New Package ID" at bounding box center [518, 145] width 133 height 14
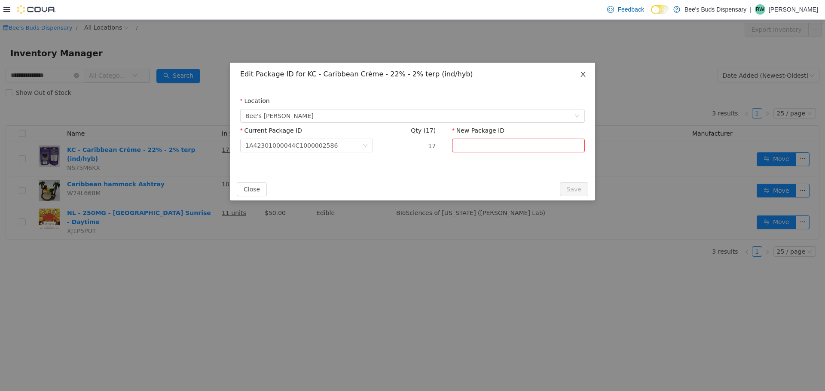
click at [584, 73] on icon "icon: close" at bounding box center [583, 73] width 7 height 7
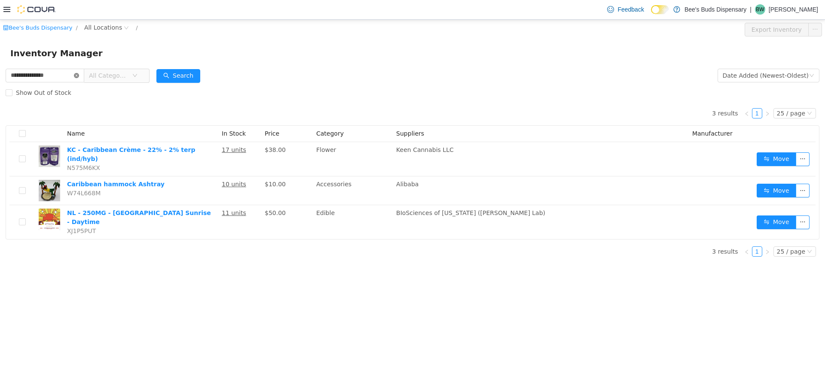
click at [79, 75] on icon "icon: close-circle" at bounding box center [76, 75] width 5 height 5
